Goal: Information Seeking & Learning: Find specific fact

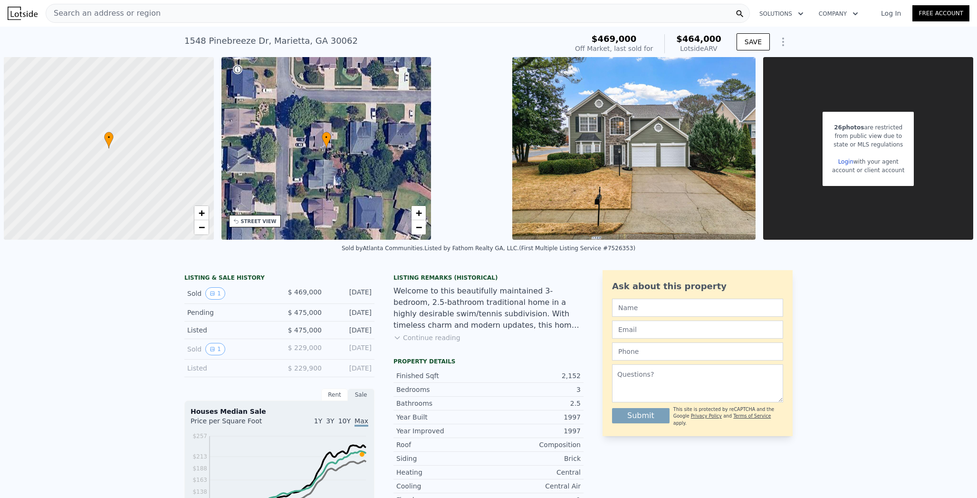
click at [97, 13] on span "Search an address or region" at bounding box center [103, 13] width 115 height 11
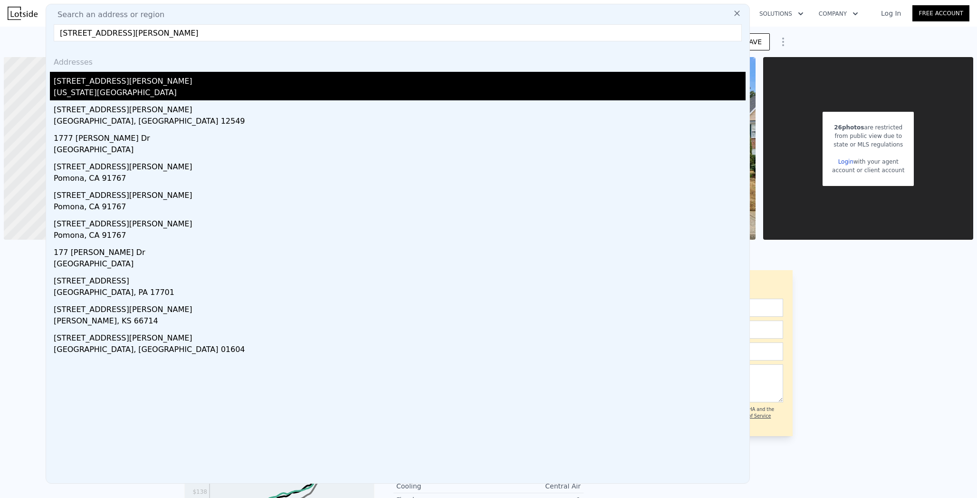
type input "[STREET_ADDRESS][PERSON_NAME]"
click at [72, 85] on div "[STREET_ADDRESS][PERSON_NAME]" at bounding box center [400, 79] width 692 height 15
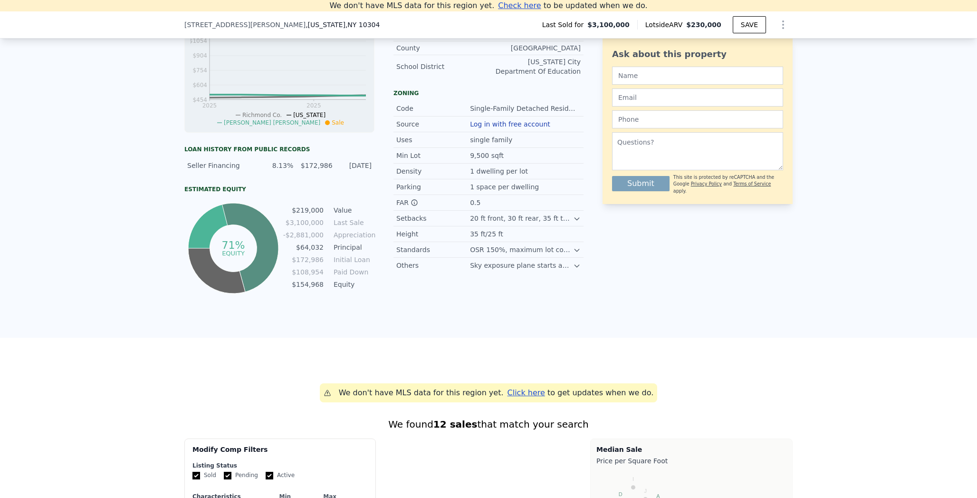
scroll to position [350, 0]
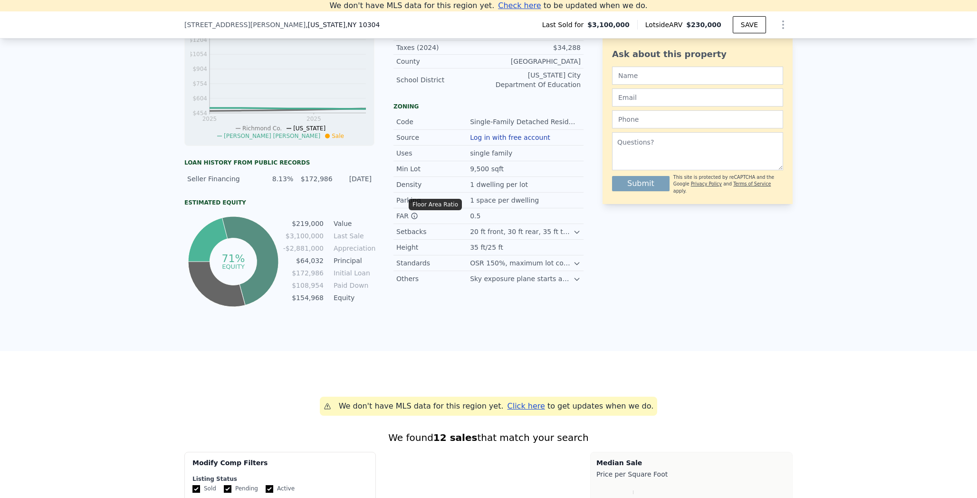
click at [411, 220] on icon at bounding box center [415, 216] width 8 height 8
click at [566, 236] on div "20 ft front, 30 ft rear, 35 ft total side (15 ft each)" at bounding box center [521, 232] width 103 height 10
click at [573, 236] on icon at bounding box center [577, 232] width 8 height 8
click at [573, 277] on icon at bounding box center [577, 273] width 8 height 8
click at [576, 302] on icon at bounding box center [577, 298] width 8 height 8
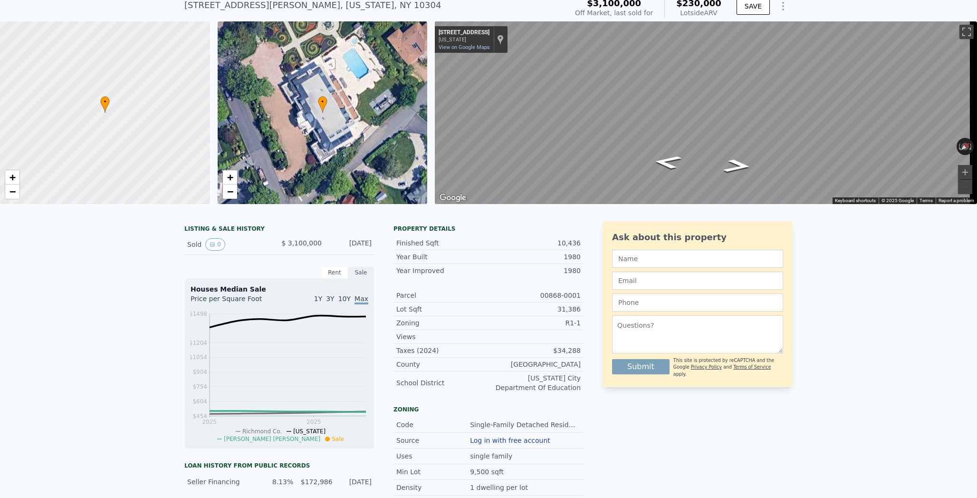
scroll to position [57, 0]
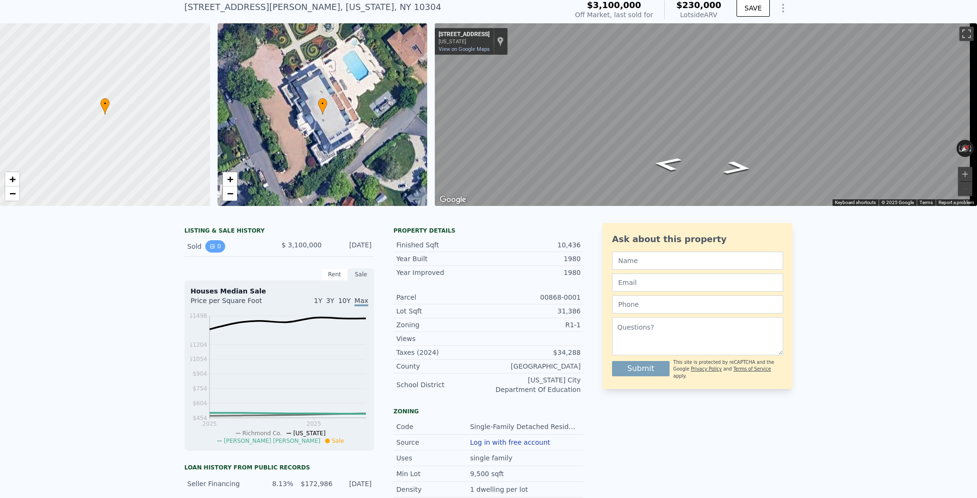
click at [210, 247] on icon "View historical data" at bounding box center [213, 246] width 6 height 6
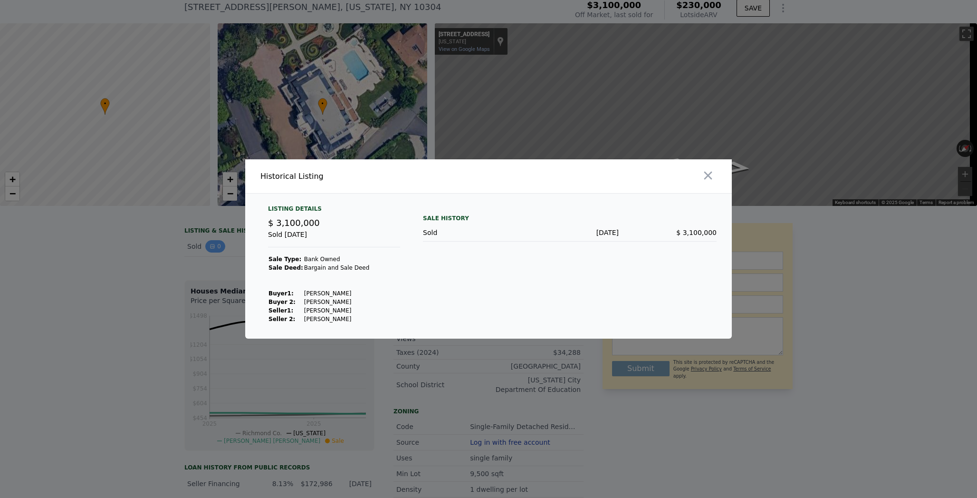
click at [208, 247] on div at bounding box center [488, 249] width 977 height 498
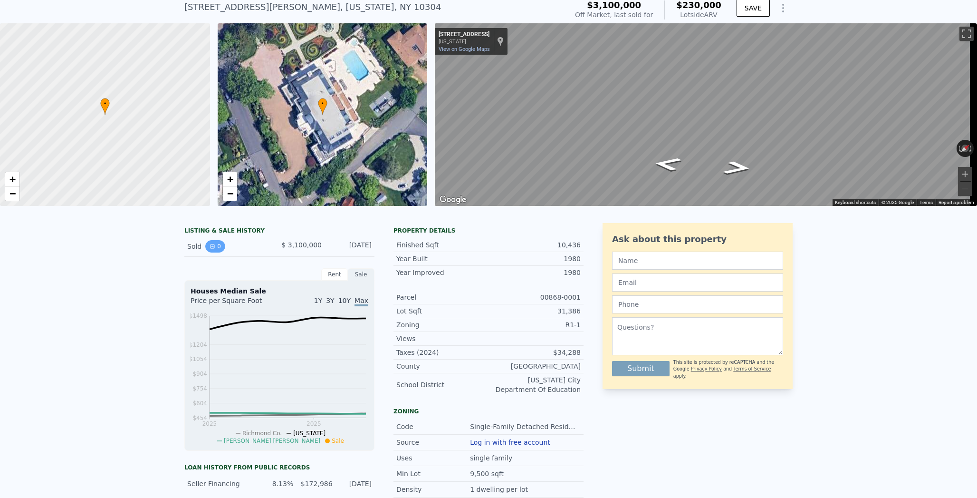
click at [213, 248] on button "0" at bounding box center [215, 246] width 20 height 12
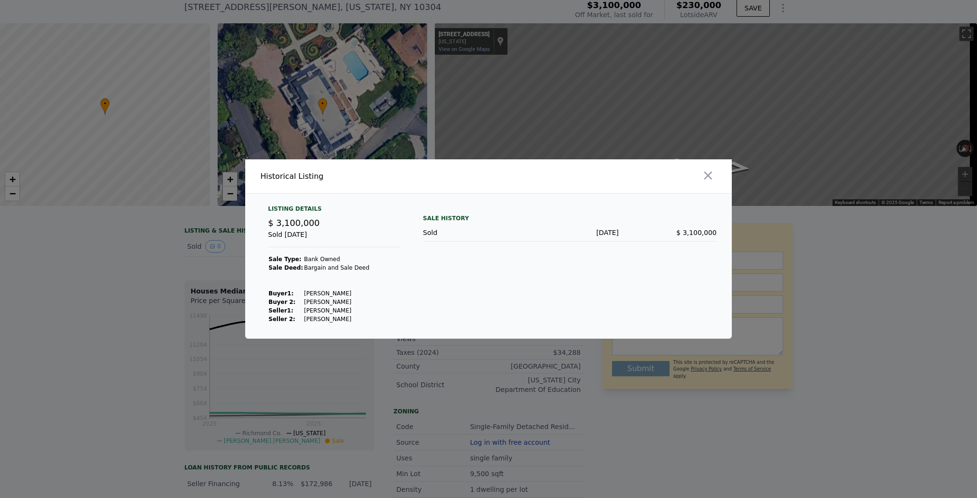
click at [335, 319] on td "[PERSON_NAME]" at bounding box center [337, 319] width 67 height 9
drag, startPoint x: 301, startPoint y: 312, endPoint x: 358, endPoint y: 308, distance: 56.3
click at [358, 308] on td "[PERSON_NAME]" at bounding box center [337, 310] width 67 height 9
copy td "[PERSON_NAME]"
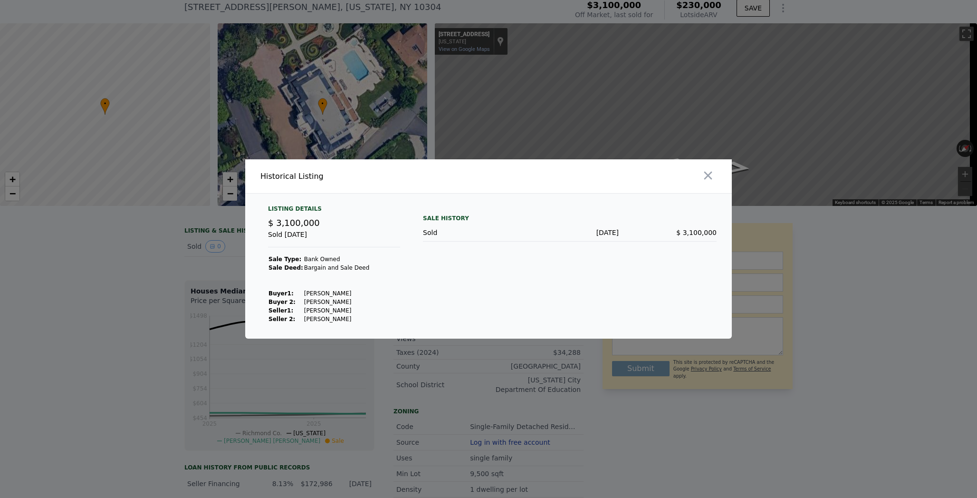
click at [310, 293] on td "[PERSON_NAME]" at bounding box center [337, 293] width 67 height 9
copy td "[PERSON_NAME]"
